Goal: Task Accomplishment & Management: Complete application form

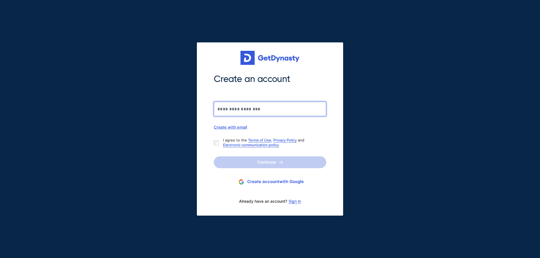
click at [239, 109] on input "Create an account" at bounding box center [270, 109] width 112 height 15
click at [264, 182] on button "Create account with Google" at bounding box center [270, 182] width 112 height 10
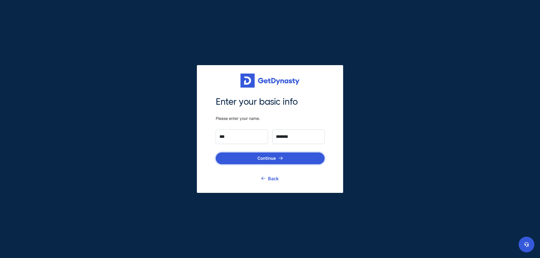
click at [269, 161] on button "Continue" at bounding box center [270, 159] width 109 height 12
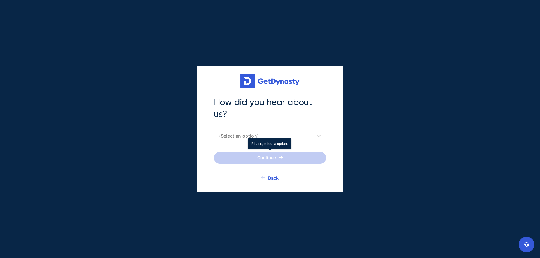
click at [251, 140] on div "(Select an option)" at bounding box center [270, 136] width 112 height 15
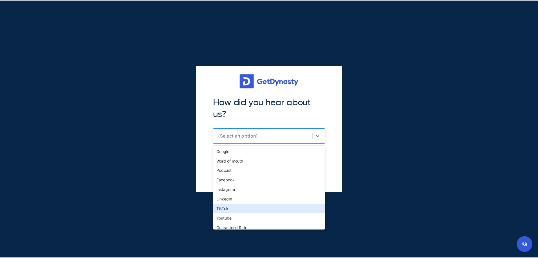
scroll to position [13, 0]
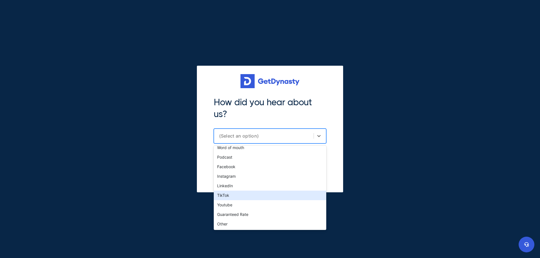
click at [247, 191] on div "TikTok" at bounding box center [270, 196] width 112 height 10
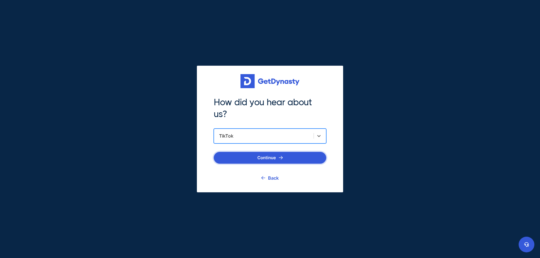
click at [266, 156] on button "Continue" at bounding box center [270, 158] width 112 height 12
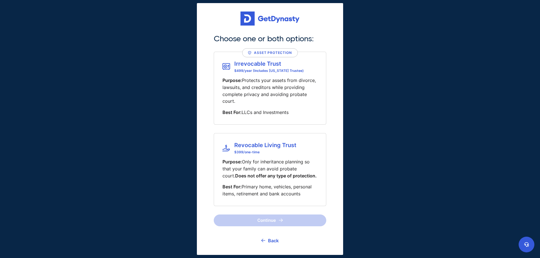
click at [271, 170] on p "Purpose: Only for inheritance planning so that your family can avoid probate co…" at bounding box center [269, 169] width 95 height 21
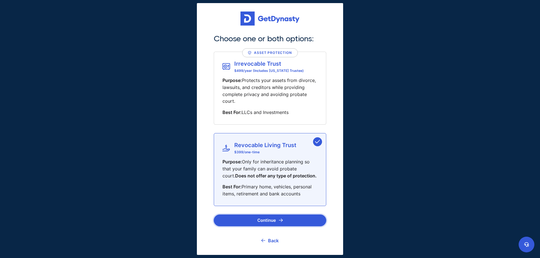
click at [279, 224] on button "Continue" at bounding box center [270, 221] width 112 height 12
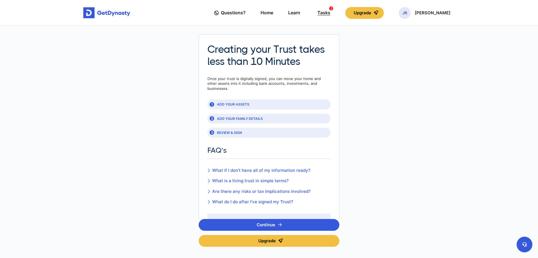
click at [330, 13] on div "Tasks 2" at bounding box center [323, 13] width 13 height 10
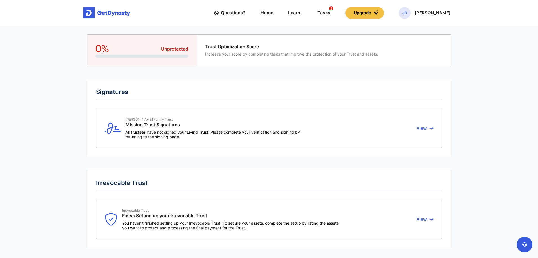
click at [273, 13] on link "Home" at bounding box center [266, 13] width 13 height 16
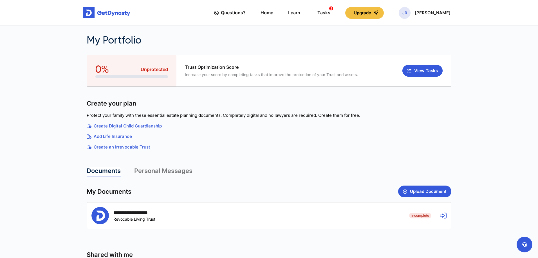
click at [107, 136] on link "Add Life Insurance" at bounding box center [269, 137] width 364 height 6
